Goal: Task Accomplishment & Management: Manage account settings

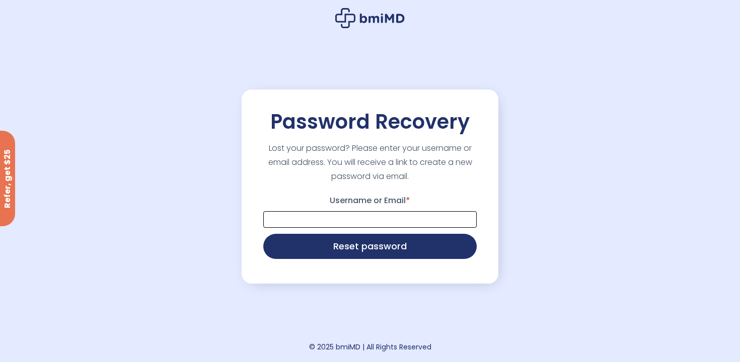
click at [345, 215] on input "Username or Email *" at bounding box center [369, 219] width 213 height 17
type input "**********"
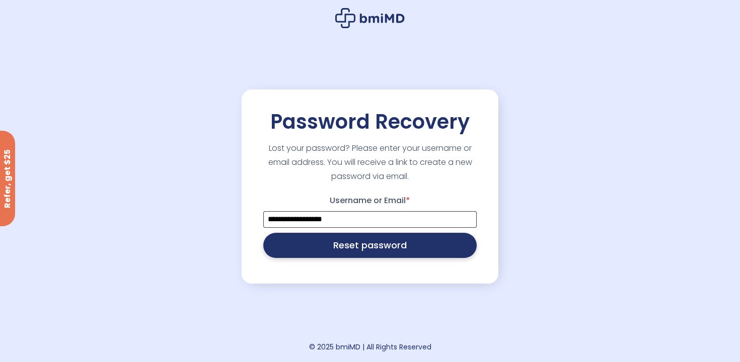
click at [351, 251] on button "Reset password" at bounding box center [369, 245] width 213 height 25
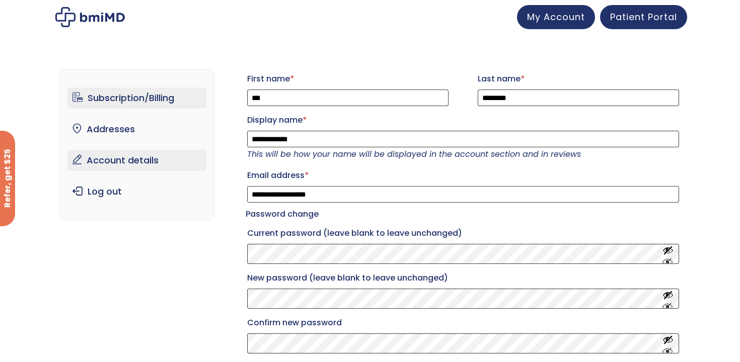
click at [149, 97] on link "Subscription/Billing" at bounding box center [136, 98] width 139 height 21
